Goal: Information Seeking & Learning: Learn about a topic

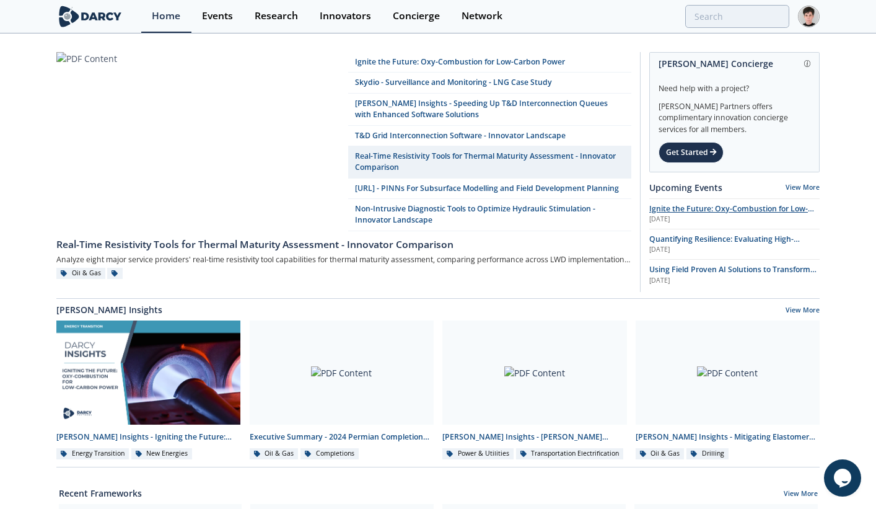
click at [657, 210] on span "Ignite the Future: Oxy-Combustion for Low-Carbon Power" at bounding box center [731, 214] width 165 height 22
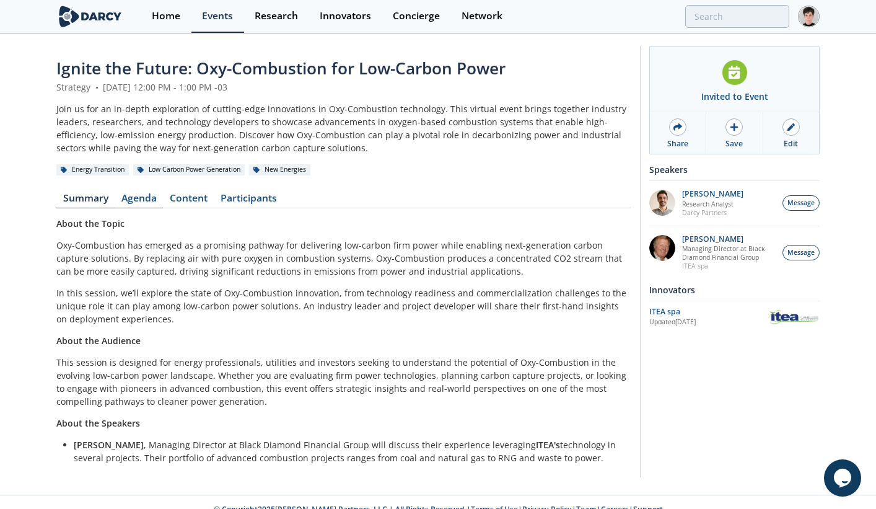
click at [133, 196] on link "Agenda" at bounding box center [139, 200] width 48 height 15
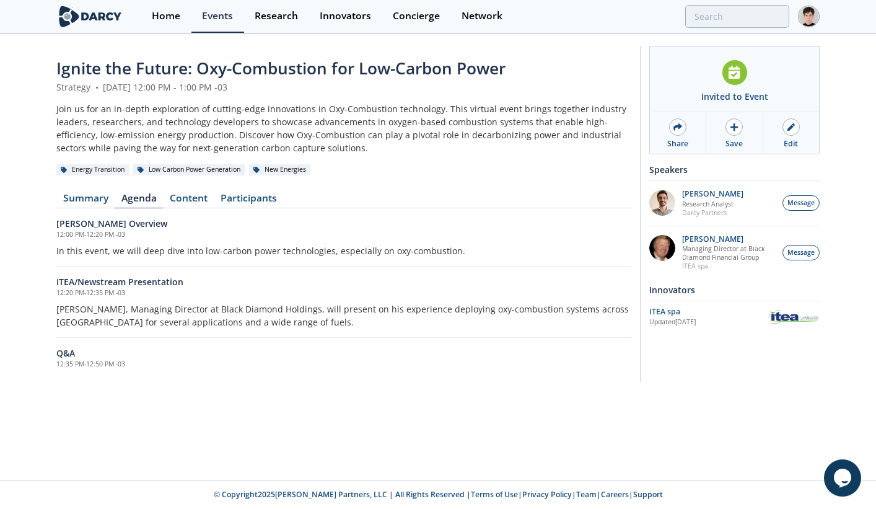
click at [241, 170] on div "Low Carbon Power Generation" at bounding box center [189, 169] width 112 height 11
copy div "Low Carbon Power Generation"
click at [579, 427] on div "Ignite the Future: Oxy-Combustion for Low-Carbon Power Strategy • [DATE] 12:00 …" at bounding box center [438, 257] width 876 height 445
click at [158, 19] on div "Home" at bounding box center [166, 16] width 29 height 10
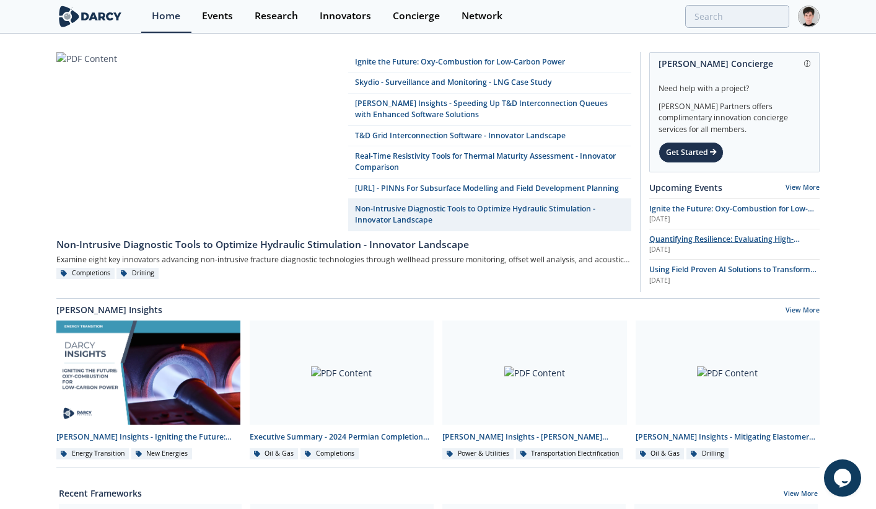
click at [669, 238] on span "Quantifying Resilience: Evaluating High-Impact, Low-Frequency (HILF) Events" at bounding box center [724, 245] width 151 height 22
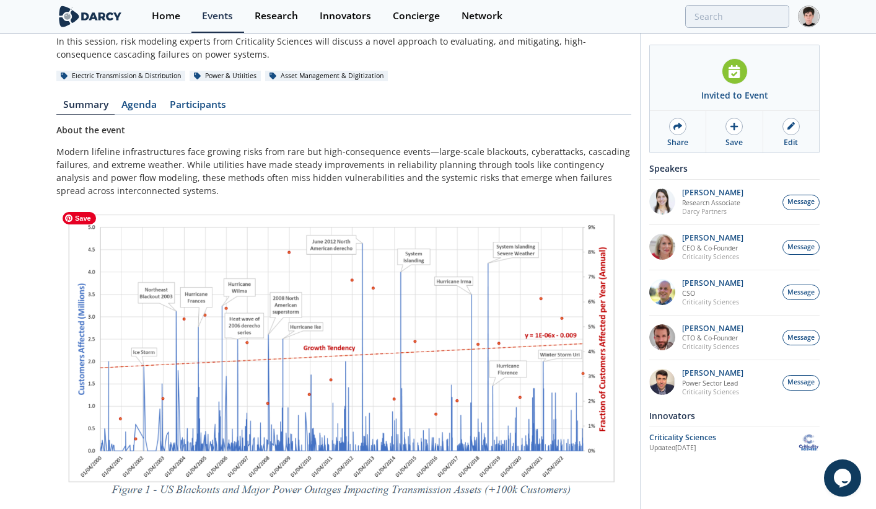
scroll to position [84, 0]
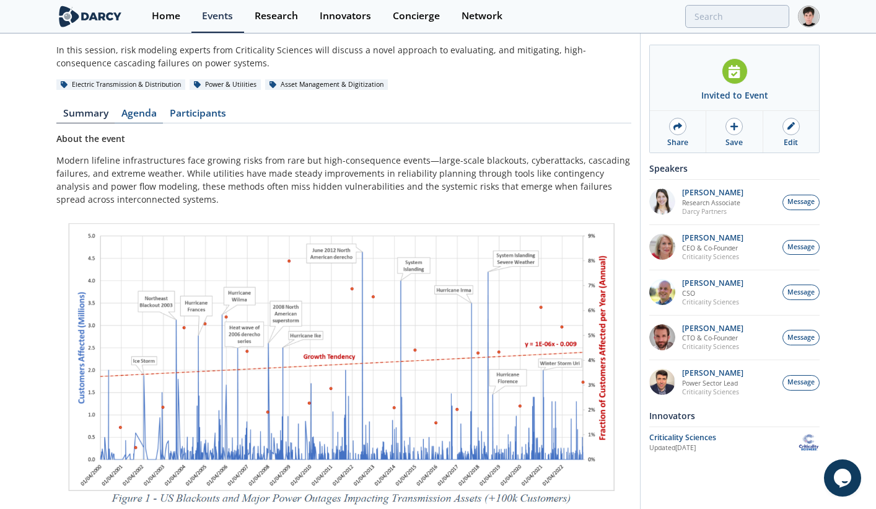
click at [142, 115] on link "Agenda" at bounding box center [139, 115] width 48 height 15
